Goal: Find specific page/section: Find specific page/section

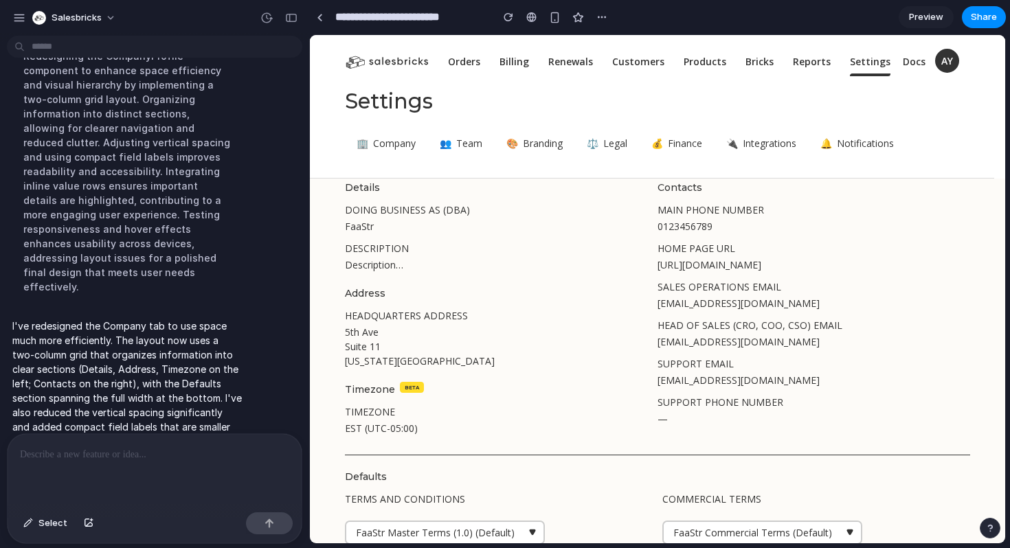
click at [460, 141] on span "Team" at bounding box center [469, 143] width 26 height 14
click at [523, 147] on span "Branding" at bounding box center [543, 143] width 40 height 14
